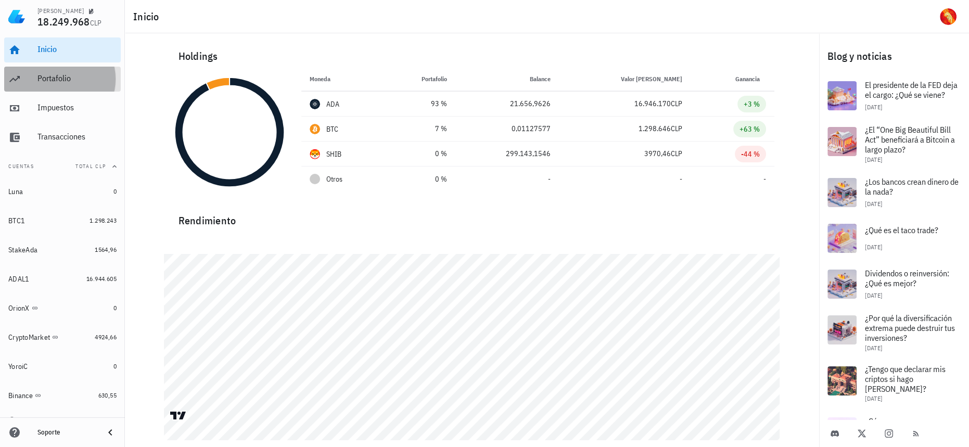
click at [61, 71] on div "Portafolio" at bounding box center [76, 78] width 79 height 23
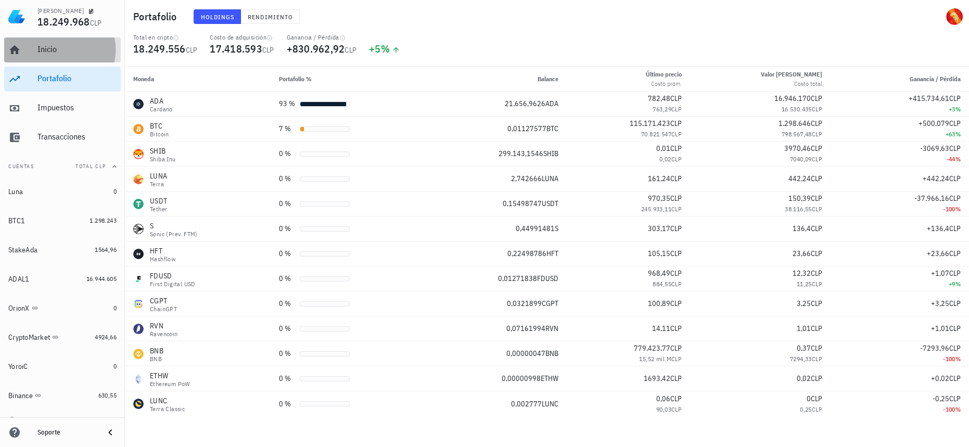
click at [56, 44] on div "Inicio" at bounding box center [76, 49] width 79 height 23
